Goal: Information Seeking & Learning: Learn about a topic

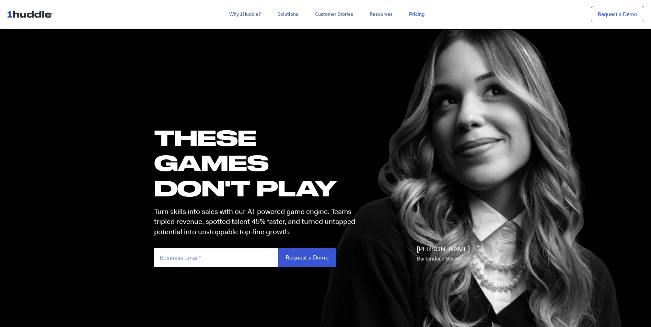
click at [423, 14] on link "Pricing" at bounding box center [417, 14] width 32 height 12
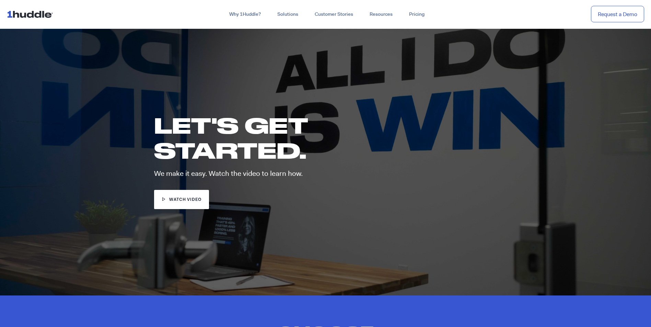
click at [192, 197] on span "watch video" at bounding box center [185, 200] width 32 height 7
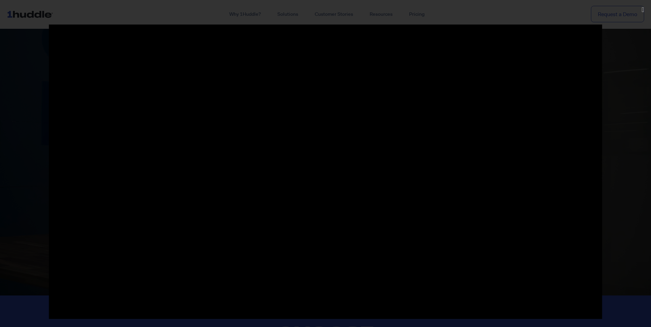
click at [622, 270] on div at bounding box center [325, 164] width 651 height 278
click at [626, 55] on div at bounding box center [325, 164] width 651 height 278
click at [30, 262] on div at bounding box center [325, 164] width 651 height 278
click at [168, 14] on div at bounding box center [325, 163] width 651 height 327
